Goal: Task Accomplishment & Management: Use online tool/utility

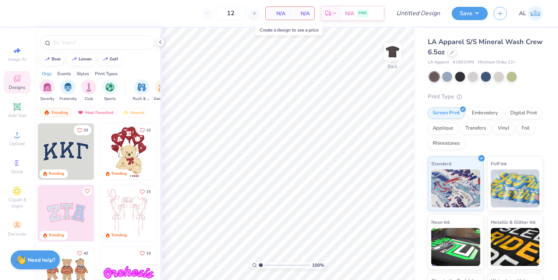
click at [279, 16] on span "N/A" at bounding box center [277, 13] width 15 height 8
click at [237, 13] on input "12" at bounding box center [231, 13] width 30 height 14
click at [16, 141] on span "Upload" at bounding box center [16, 143] width 15 height 6
click at [58, 157] on img at bounding box center [66, 151] width 56 height 56
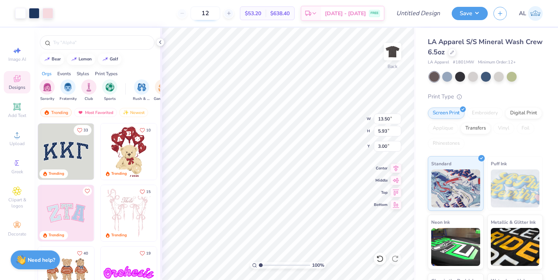
click at [220, 14] on input "12" at bounding box center [205, 13] width 30 height 14
drag, startPoint x: 220, startPoint y: 14, endPoint x: 200, endPoint y: 14, distance: 20.5
click at [200, 14] on input "12" at bounding box center [205, 13] width 30 height 14
type input "200"
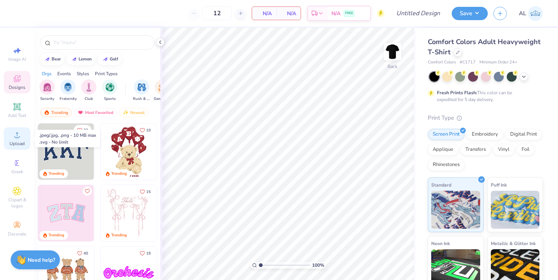
click at [22, 145] on span "Upload" at bounding box center [16, 143] width 15 height 6
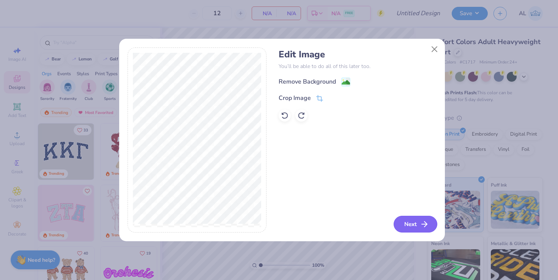
click at [413, 221] on button "Next" at bounding box center [415, 223] width 44 height 17
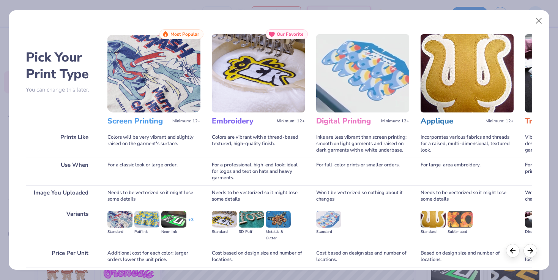
scroll to position [61, 0]
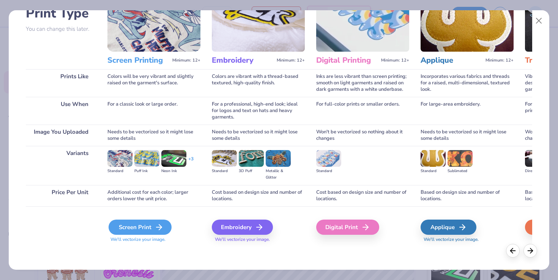
click at [150, 222] on div "Screen Print" at bounding box center [139, 226] width 63 height 15
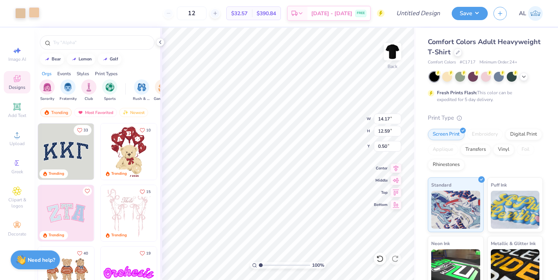
click at [35, 17] on div at bounding box center [34, 12] width 11 height 11
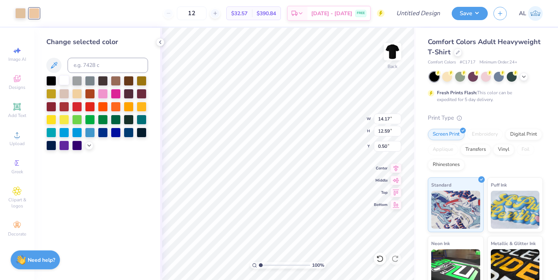
click at [63, 79] on div at bounding box center [64, 80] width 10 height 10
click at [20, 13] on div at bounding box center [20, 12] width 11 height 11
click at [62, 81] on div at bounding box center [64, 80] width 10 height 10
type input "3.00"
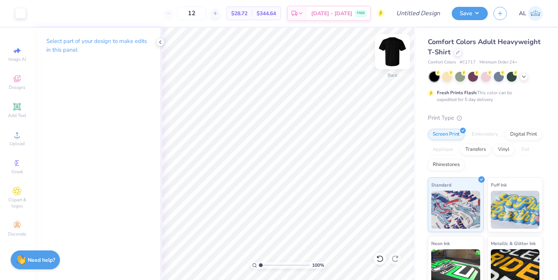
click at [395, 54] on img at bounding box center [392, 51] width 30 height 30
click at [12, 138] on div "Upload" at bounding box center [17, 138] width 27 height 22
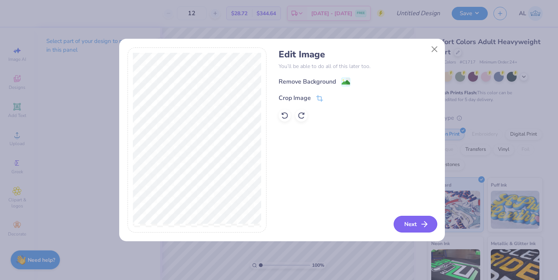
click at [414, 223] on button "Next" at bounding box center [415, 223] width 44 height 17
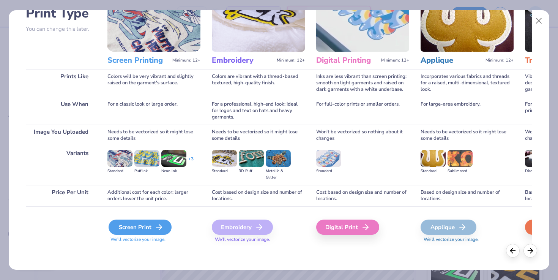
click at [116, 225] on div "Screen Print" at bounding box center [139, 226] width 63 height 15
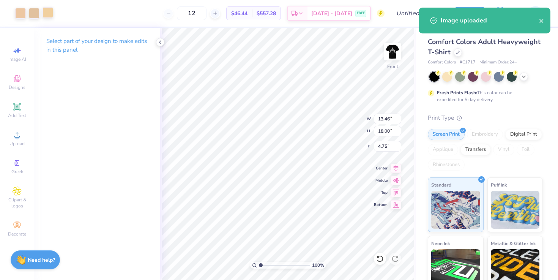
click at [46, 14] on div at bounding box center [47, 12] width 11 height 11
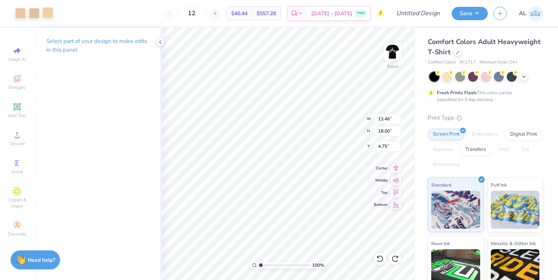
click at [47, 14] on div at bounding box center [47, 12] width 11 height 11
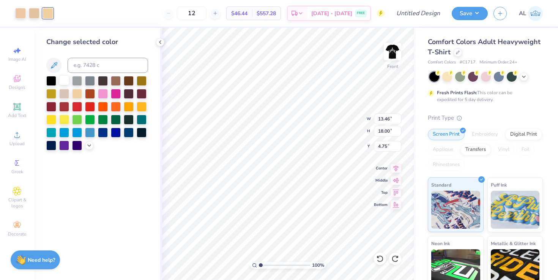
click at [63, 80] on div at bounding box center [64, 80] width 10 height 10
click at [36, 10] on div at bounding box center [34, 12] width 11 height 11
click at [66, 78] on div at bounding box center [64, 80] width 10 height 10
click at [19, 12] on div at bounding box center [20, 12] width 11 height 11
click at [64, 80] on div at bounding box center [64, 80] width 10 height 10
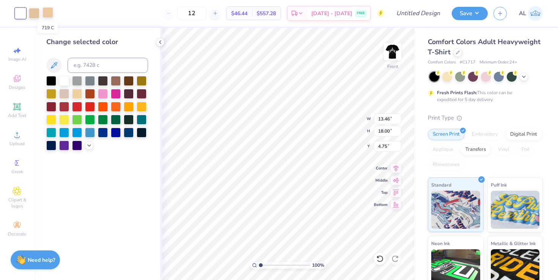
click at [50, 10] on div at bounding box center [47, 12] width 11 height 11
click at [64, 78] on div at bounding box center [64, 80] width 10 height 10
click at [35, 13] on div at bounding box center [34, 12] width 11 height 11
click at [63, 84] on div at bounding box center [64, 80] width 10 height 10
click at [39, 13] on div at bounding box center [34, 12] width 11 height 11
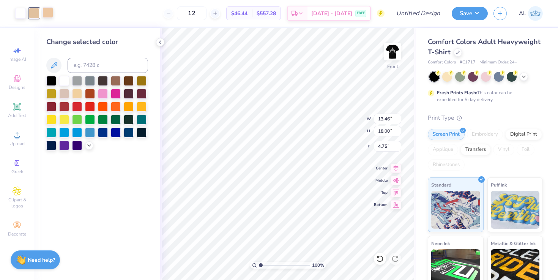
click at [50, 17] on div at bounding box center [47, 12] width 11 height 11
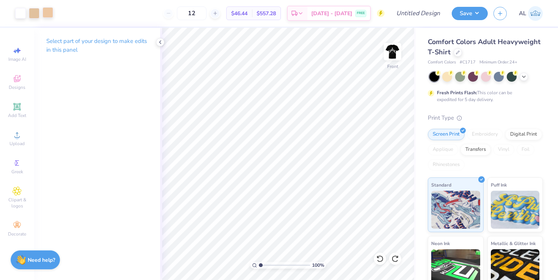
click at [48, 16] on div at bounding box center [47, 12] width 11 height 11
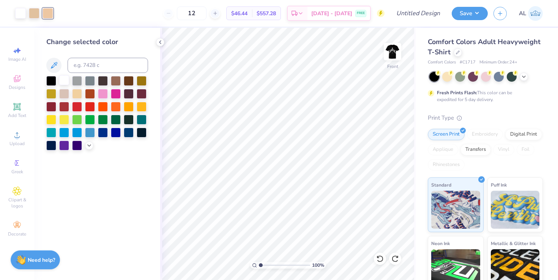
click at [64, 79] on div at bounding box center [64, 80] width 10 height 10
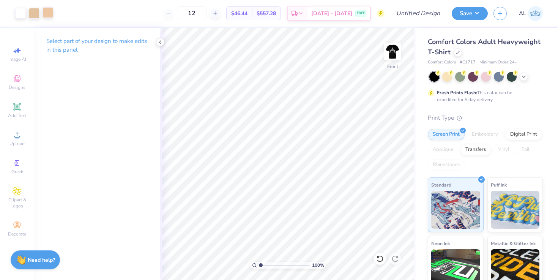
click at [49, 12] on div at bounding box center [47, 12] width 11 height 11
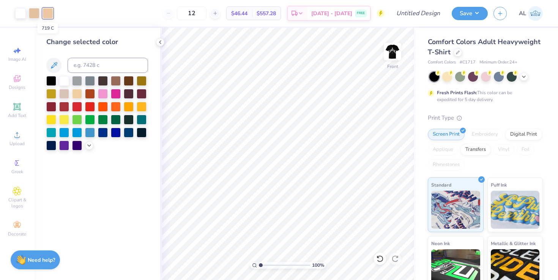
click at [49, 12] on div at bounding box center [47, 13] width 11 height 11
click at [61, 84] on div at bounding box center [64, 80] width 10 height 10
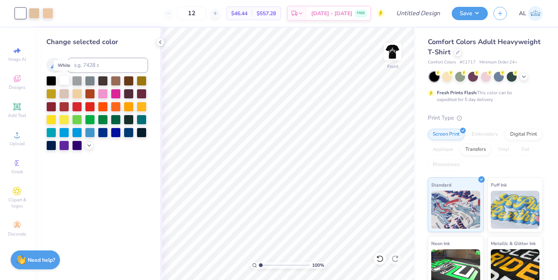
click at [61, 84] on div at bounding box center [64, 80] width 10 height 10
click at [53, 69] on icon at bounding box center [53, 65] width 9 height 9
click at [77, 64] on input at bounding box center [108, 65] width 80 height 15
click at [33, 13] on div at bounding box center [34, 12] width 11 height 11
click at [64, 81] on div at bounding box center [64, 80] width 10 height 10
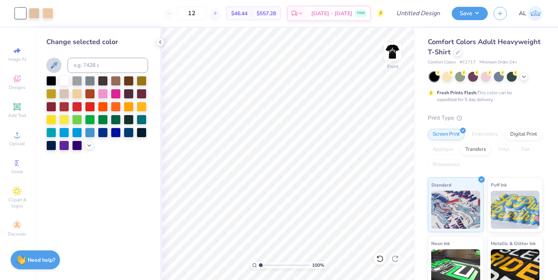
click at [16, 8] on div at bounding box center [20, 13] width 11 height 11
click at [46, 10] on div at bounding box center [47, 12] width 11 height 11
click at [64, 82] on div at bounding box center [64, 80] width 10 height 10
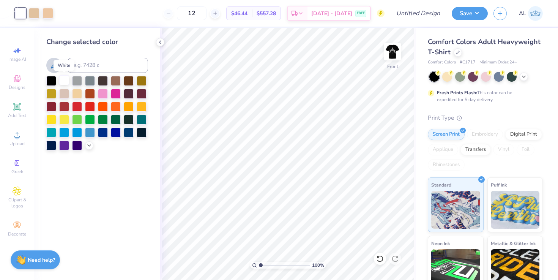
click at [64, 82] on div at bounding box center [64, 80] width 10 height 10
click at [86, 63] on input at bounding box center [108, 65] width 80 height 15
type input "0"
type input "1"
paste input "11-0601 TPG"
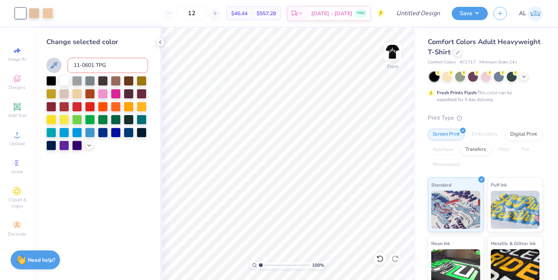
type input "11-0601 TPG"
click at [77, 170] on div "Change selected color 11-0601 TPG" at bounding box center [97, 154] width 126 height 252
click at [49, 14] on div at bounding box center [47, 12] width 11 height 11
click at [121, 70] on input "11-0601 TPG" at bounding box center [108, 65] width 80 height 15
click at [64, 79] on div at bounding box center [64, 80] width 10 height 10
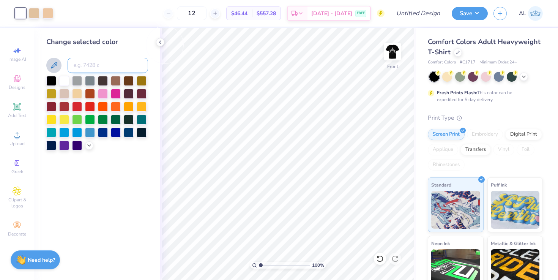
click at [136, 61] on input at bounding box center [108, 65] width 80 height 15
type input "0000c"
click at [66, 85] on div at bounding box center [64, 80] width 10 height 10
click at [79, 82] on div at bounding box center [77, 80] width 10 height 10
click at [62, 81] on div at bounding box center [64, 80] width 10 height 10
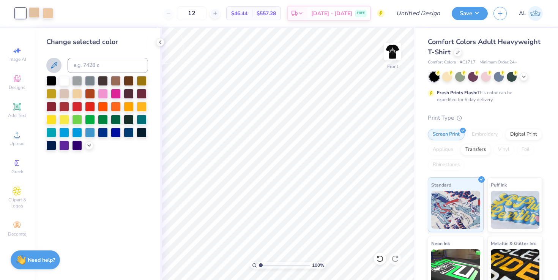
click at [35, 11] on div at bounding box center [34, 12] width 11 height 11
click at [202, 13] on input "12" at bounding box center [192, 13] width 30 height 14
drag, startPoint x: 206, startPoint y: 13, endPoint x: 178, endPoint y: 12, distance: 28.5
click at [178, 13] on div "12" at bounding box center [191, 13] width 57 height 14
type input "200"
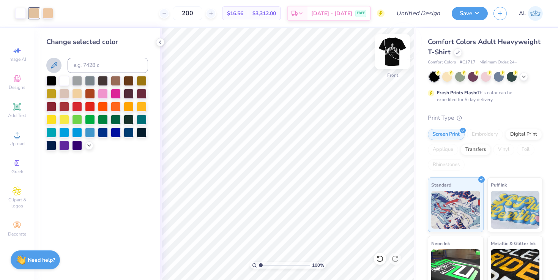
click at [397, 48] on img at bounding box center [392, 51] width 30 height 30
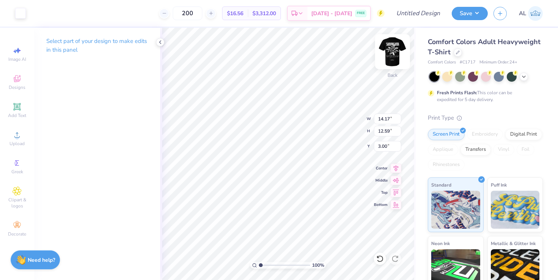
type input "13.39"
type input "11.90"
type input "3.00"
click at [393, 61] on img at bounding box center [392, 51] width 30 height 30
click at [391, 57] on img at bounding box center [392, 51] width 30 height 30
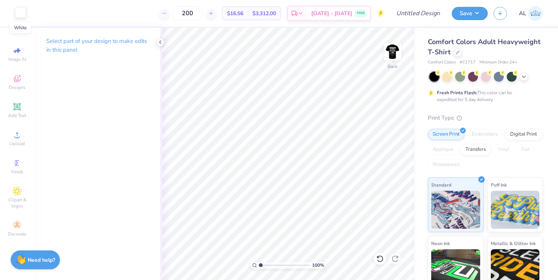
click at [20, 16] on div at bounding box center [20, 12] width 11 height 11
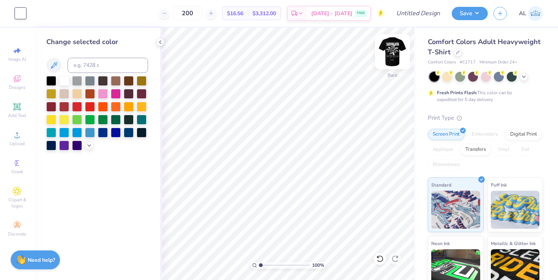
click at [391, 53] on img at bounding box center [392, 51] width 30 height 30
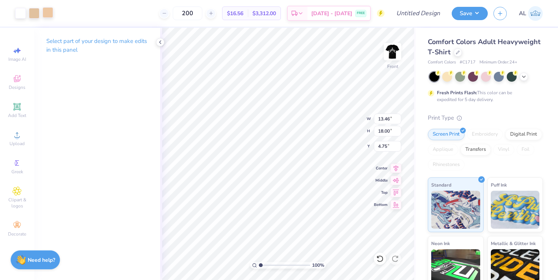
click at [48, 13] on div at bounding box center [47, 12] width 11 height 11
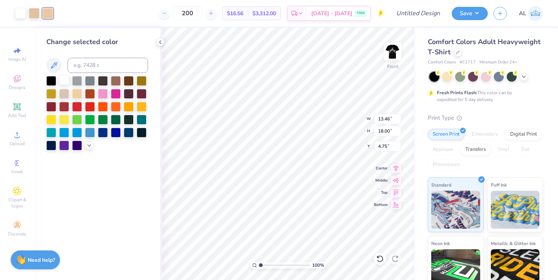
click at [66, 82] on div at bounding box center [64, 80] width 10 height 10
click at [35, 15] on div at bounding box center [34, 12] width 11 height 11
click at [63, 82] on div at bounding box center [64, 80] width 10 height 10
click at [42, 260] on strong "Need help?" at bounding box center [41, 258] width 27 height 7
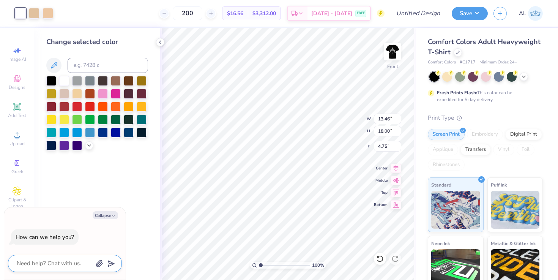
click at [42, 267] on textarea at bounding box center [54, 263] width 77 height 10
type textarea "i"
type textarea "x"
type textarea "i"
type textarea "x"
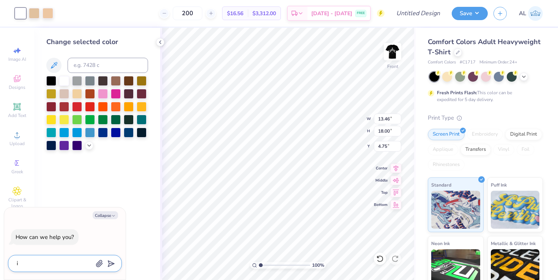
type textarea "i w"
type textarea "x"
type textarea "i wa"
type textarea "x"
type textarea "i wan"
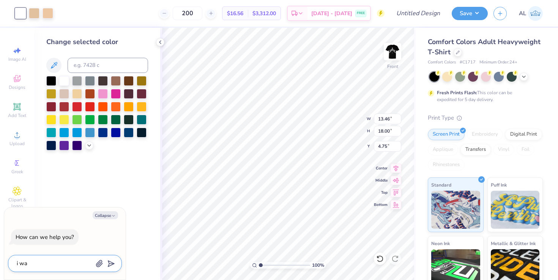
type textarea "x"
type textarea "i want"
type textarea "x"
type textarea "i want"
type textarea "x"
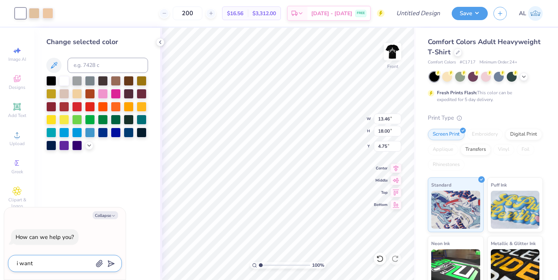
type textarea "i want a"
type textarea "x"
type textarea "i want al"
type textarea "x"
type textarea "i want all"
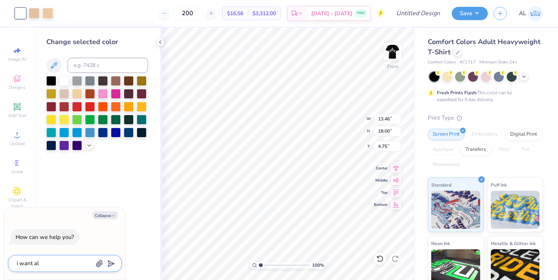
type textarea "x"
type textarea "i want all"
type textarea "x"
type textarea "i want all t"
type textarea "x"
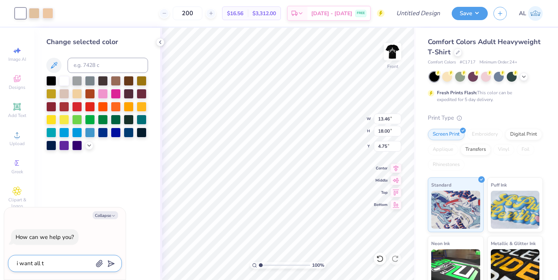
type textarea "i want all th"
type textarea "x"
type textarea "i want all the"
type textarea "x"
type textarea "i want all the"
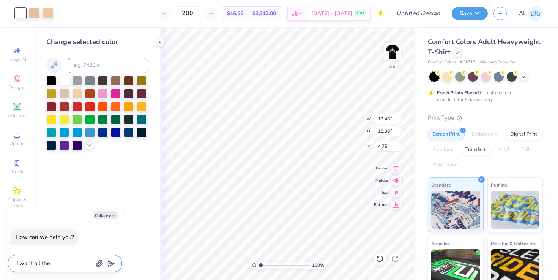
type textarea "x"
type textarea "i want all the c"
type textarea "x"
type textarea "i want all the co"
type textarea "x"
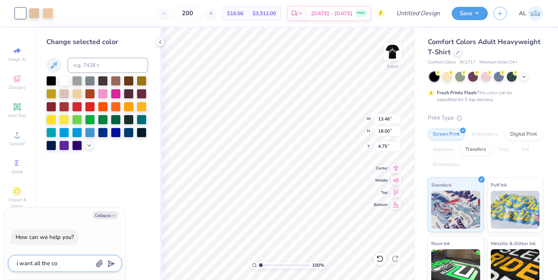
type textarea "i want all the col"
type textarea "x"
type textarea "i want all the colo"
type textarea "x"
type textarea "i want all the color"
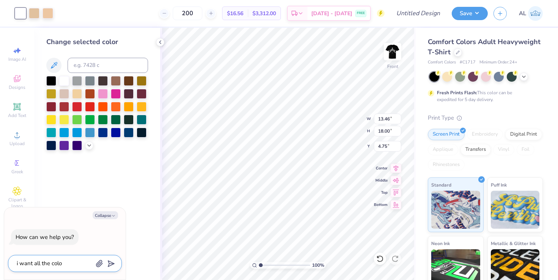
type textarea "x"
type textarea "i want all the colors"
type textarea "x"
type textarea "i want all the colors"
type textarea "x"
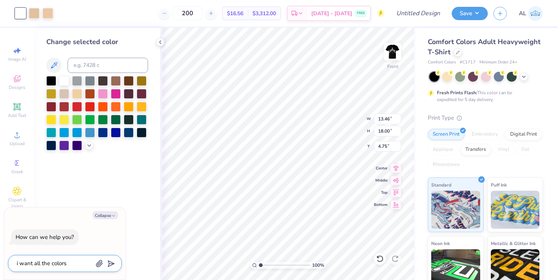
type textarea "i want all the colors t"
type textarea "x"
type textarea "i want all the colors to"
type textarea "x"
type textarea "i want all the colors to"
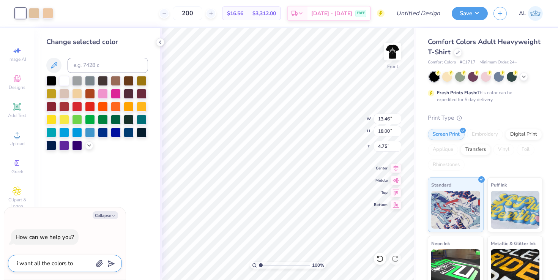
type textarea "x"
type textarea "i want all the colors to b"
type textarea "x"
type textarea "i want all the colors to be"
type textarea "x"
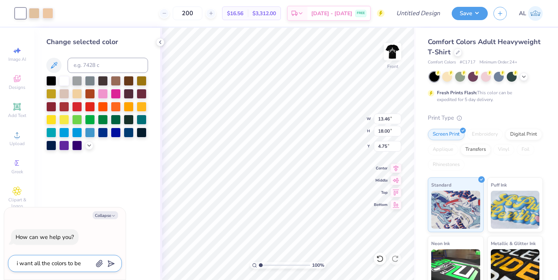
type textarea "i want all the colors to be"
type textarea "x"
type textarea "i want all the colors to be w"
type textarea "x"
type textarea "i want all the colors to be wh"
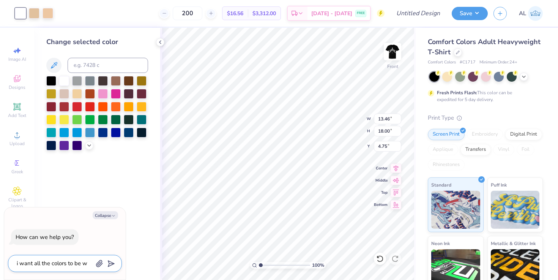
type textarea "x"
type textarea "i want all the colors to be whi"
type textarea "x"
type textarea "i want all the colors to be whit"
type textarea "x"
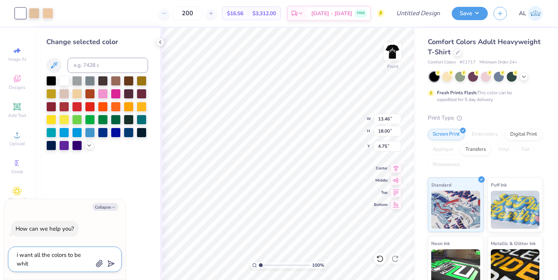
type textarea "i want all the colors to be white"
type textarea "x"
type textarea "i want all the colors to be white"
type textarea "x"
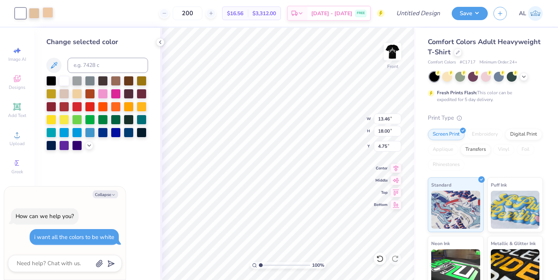
click at [52, 14] on div at bounding box center [47, 12] width 11 height 11
click at [16, 141] on span "Upload" at bounding box center [16, 143] width 15 height 6
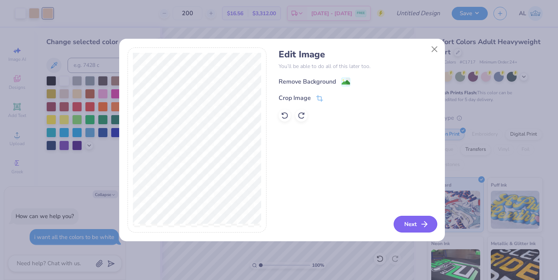
click at [413, 228] on button "Next" at bounding box center [415, 223] width 44 height 17
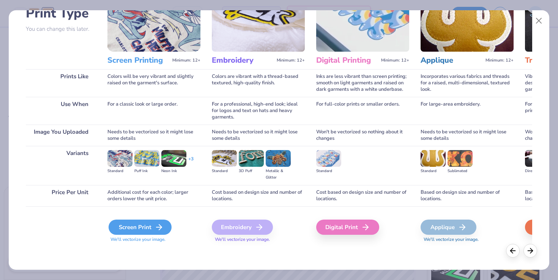
click at [132, 226] on div "Screen Print" at bounding box center [139, 226] width 63 height 15
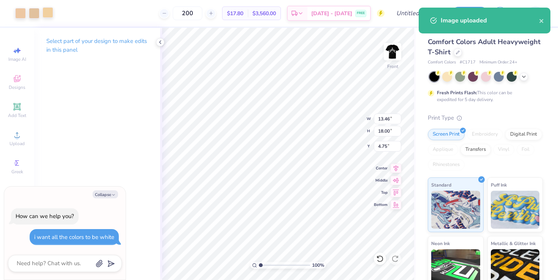
click at [51, 13] on div at bounding box center [47, 12] width 11 height 11
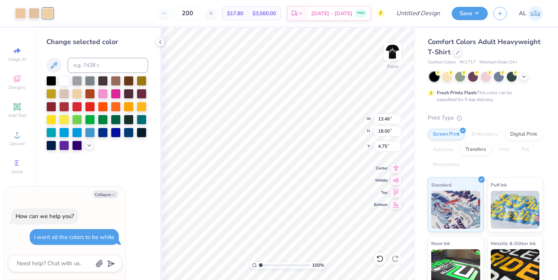
click at [67, 82] on div at bounding box center [64, 81] width 10 height 10
click at [32, 13] on div at bounding box center [34, 12] width 11 height 11
click at [65, 81] on div at bounding box center [64, 80] width 10 height 10
click at [44, 15] on div at bounding box center [47, 12] width 11 height 11
click at [66, 85] on div at bounding box center [64, 80] width 10 height 10
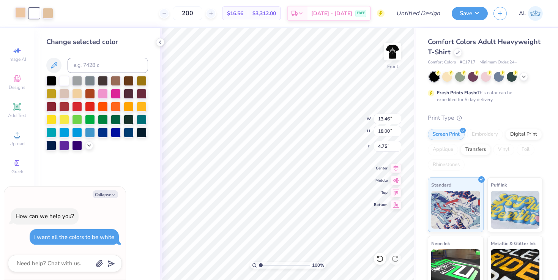
click at [19, 17] on div at bounding box center [20, 12] width 11 height 11
click at [61, 77] on div at bounding box center [64, 80] width 10 height 10
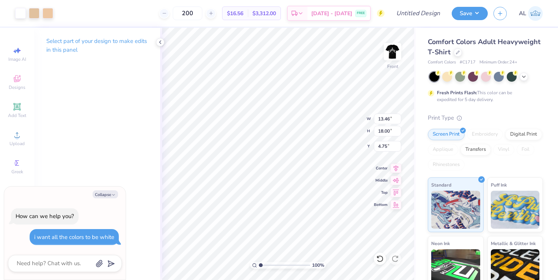
type textarea "x"
click at [420, 12] on input "Design Title" at bounding box center [426, 13] width 37 height 15
type input "U"
type textarea "x"
type input "UT"
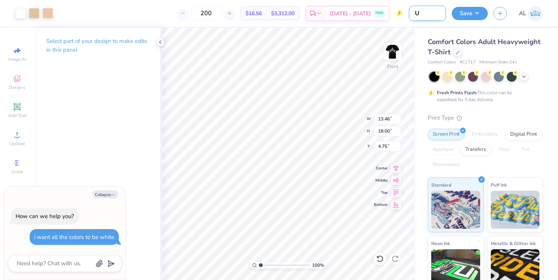
type textarea "x"
type input "UTA"
type textarea "x"
type input "UTA"
type textarea "x"
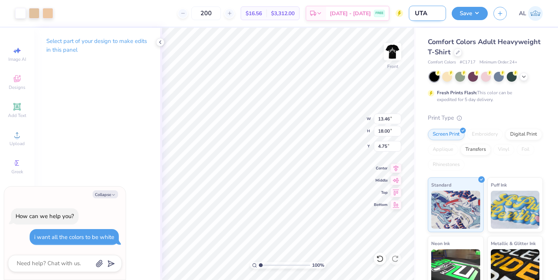
type input "UTA F"
type textarea "x"
type input "UTA FS"
type textarea "x"
type input "UTA FSA"
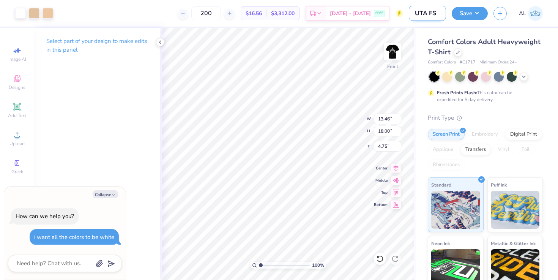
type textarea "x"
type input "UTA FSA"
type textarea "x"
type input "UTA FSA M"
type textarea "x"
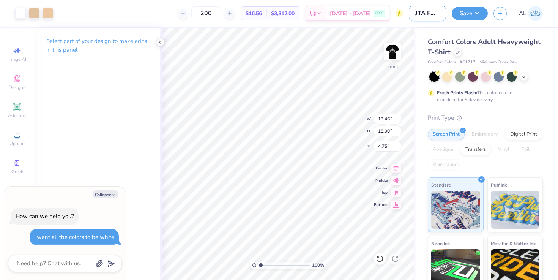
type input "UTA FSA Me"
type textarea "x"
type input "UTA FSA Mem"
type textarea "x"
type input "UTA FSA Memb"
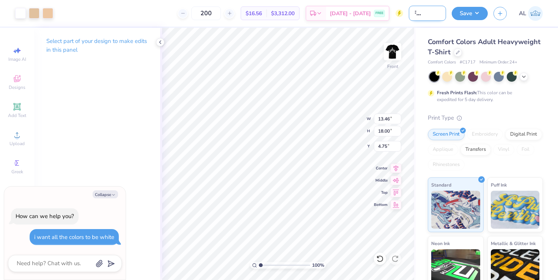
type textarea "x"
type input "UTA FSA Membe"
type textarea "x"
type input "UTA FSA Member"
type textarea "x"
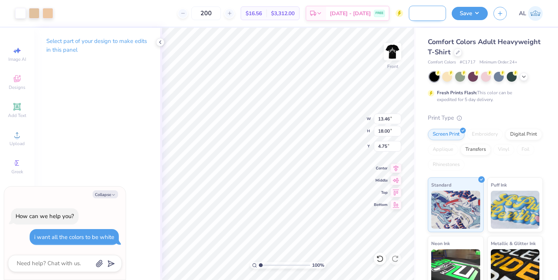
type input "UTA FSA Member"
type textarea "x"
type input "UTA FSA Member M"
type textarea "x"
type input "UTA FSA Member Me"
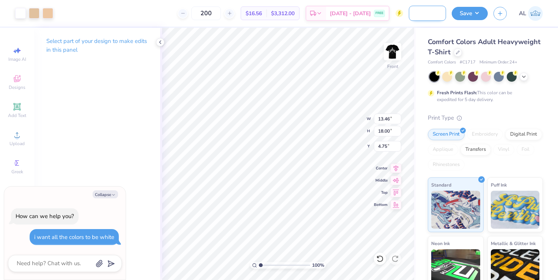
type textarea "x"
type input "UTA FSA Member Mer"
type textarea "x"
type input "UTA FSA Member Merc"
type textarea "x"
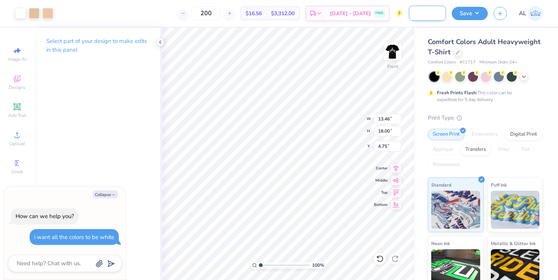
type input "UTA FSA Member Merch"
type textarea "x"
type input "UTA FSA Member Merch"
type textarea "x"
type input "UTA FSA Member Merch 2"
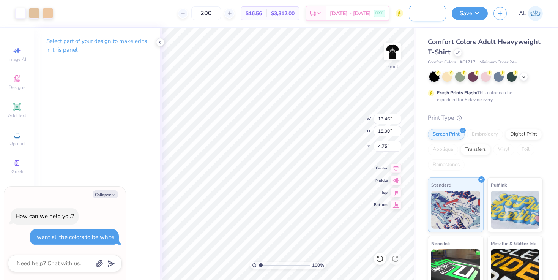
type textarea "x"
type input "UTA FSA Member Merch 20"
type textarea "x"
type input "UTA FSA Member Merch 202"
type textarea "x"
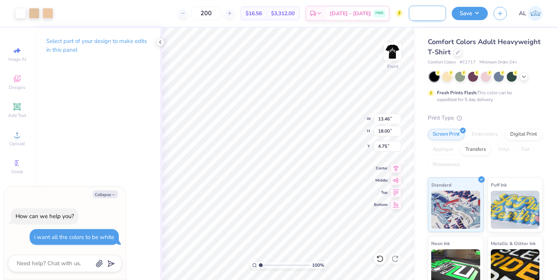
type input "UTA FSA Member Merch 2025"
type textarea "x"
type input "UTA FSA Member Merch 2025-"
type textarea "x"
type input "UTA FSA Member Merch 2025-2"
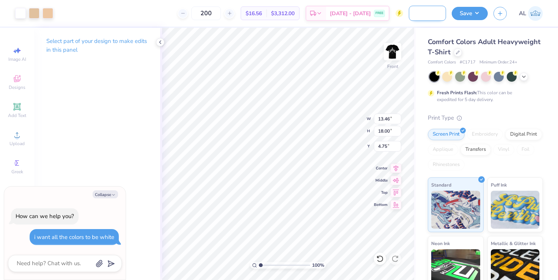
type textarea "x"
type input "UTA FSA Member Merch 2025-20"
type textarea "x"
type input "UTA FSA Member Merch 2025-202"
type textarea "x"
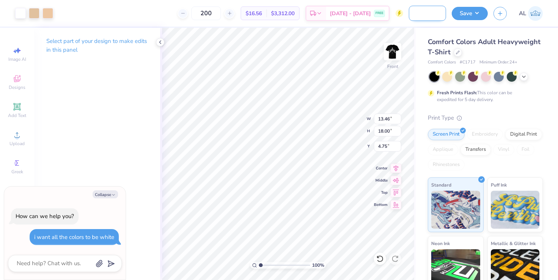
type input "UTA FSA Member Merch [DATE]-[DATE]"
type textarea "x"
type input "UTA FSA Member Merch 2025-202"
type textarea "x"
type input "UTA FSA Member Merch 2025-2022"
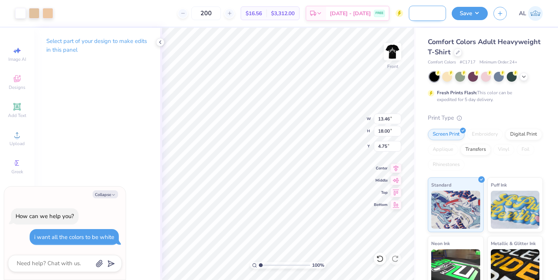
type textarea "x"
type input "UTA FSA Member Merch 2025-20226"
type textarea "x"
type input "UTA FSA Member Merch 2025-2022"
type textarea "x"
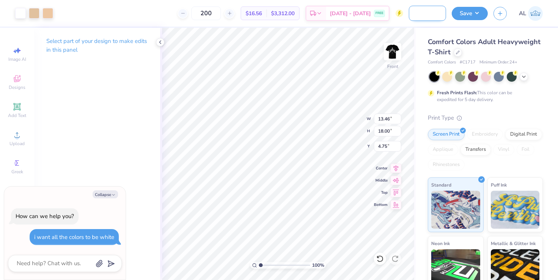
type input "UTA FSA Member Merch 2025-202"
type textarea "x"
type input "UTA FSA Member Merch 2025-20"
type textarea "x"
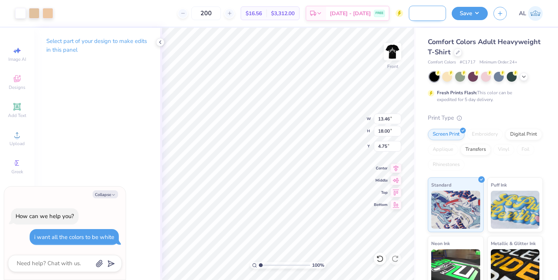
type input "UTA FSA Member Merch 2025-202"
type textarea "x"
type input "UTA FSA Member Merch [DATE]-[DATE]"
type textarea "x"
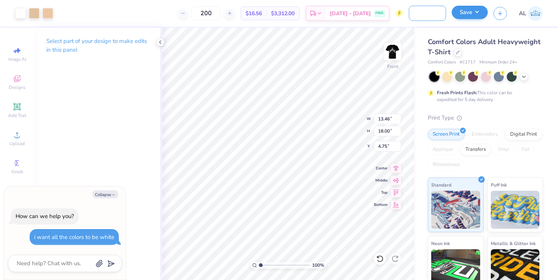
type input "UTA FSA Member Merch [DATE]-[DATE]"
click at [476, 11] on button "Save" at bounding box center [469, 12] width 36 height 13
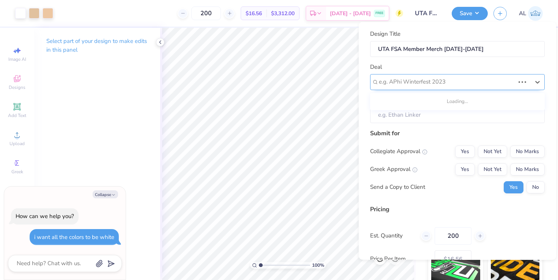
click at [437, 76] on div "e.g. APhi Winterfest 2023" at bounding box center [446, 82] width 137 height 12
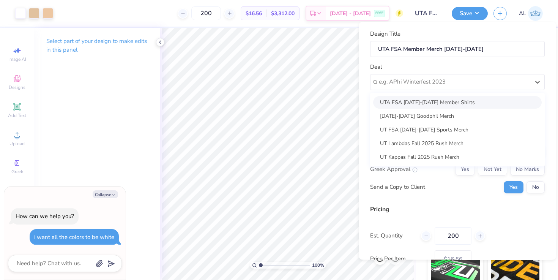
click at [424, 105] on div "UTA FSA [DATE]-[DATE] Member Shirts" at bounding box center [457, 102] width 168 height 13
type textarea "x"
type input "[PERSON_NAME]"
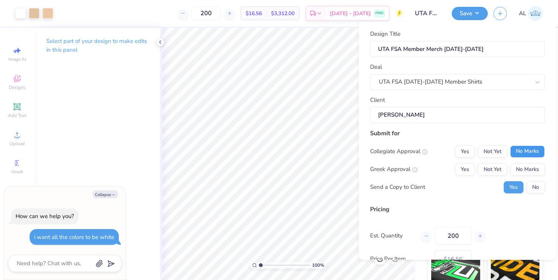
click at [511, 149] on button "No Marks" at bounding box center [527, 151] width 35 height 12
click at [515, 164] on button "No Marks" at bounding box center [527, 169] width 35 height 12
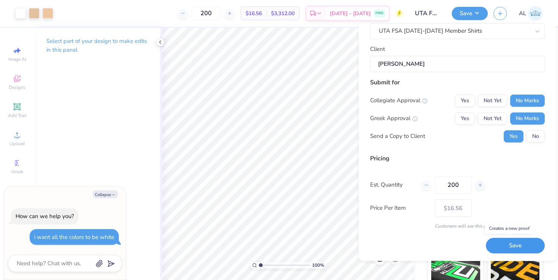
click at [488, 240] on button "Save" at bounding box center [514, 246] width 59 height 16
type input "$16.56"
type textarea "x"
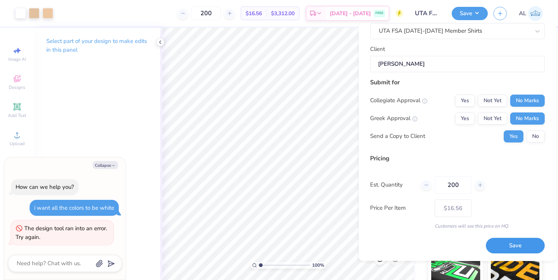
click at [500, 242] on button "Save" at bounding box center [514, 246] width 59 height 16
type input "$16.56"
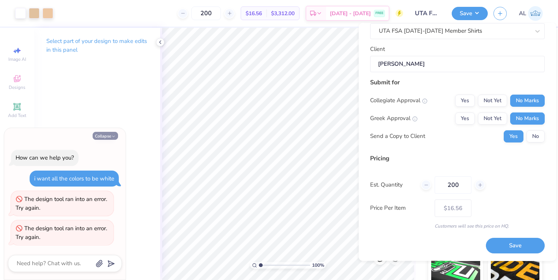
click at [112, 132] on button "Collapse" at bounding box center [105, 136] width 25 height 8
type textarea "x"
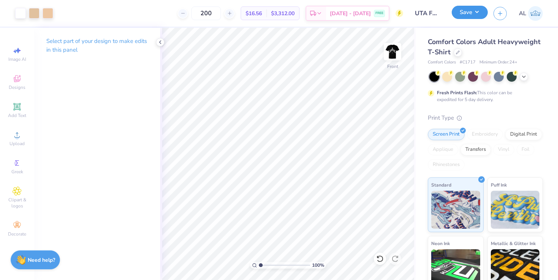
click at [464, 15] on button "Save" at bounding box center [469, 12] width 36 height 13
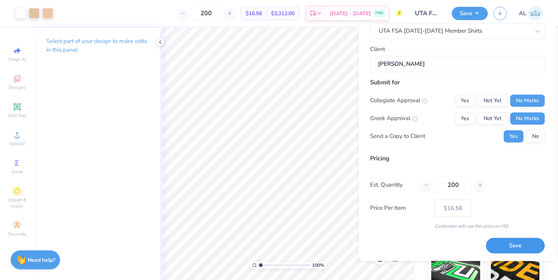
click at [498, 241] on button "Save" at bounding box center [514, 246] width 59 height 16
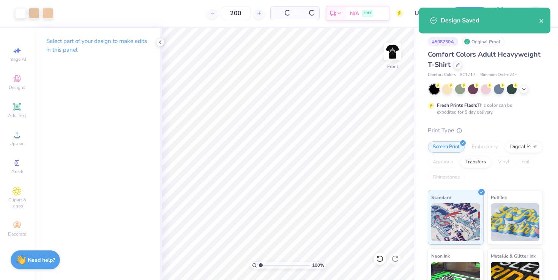
type input "$16.56"
